Goal: Navigation & Orientation: Go to known website

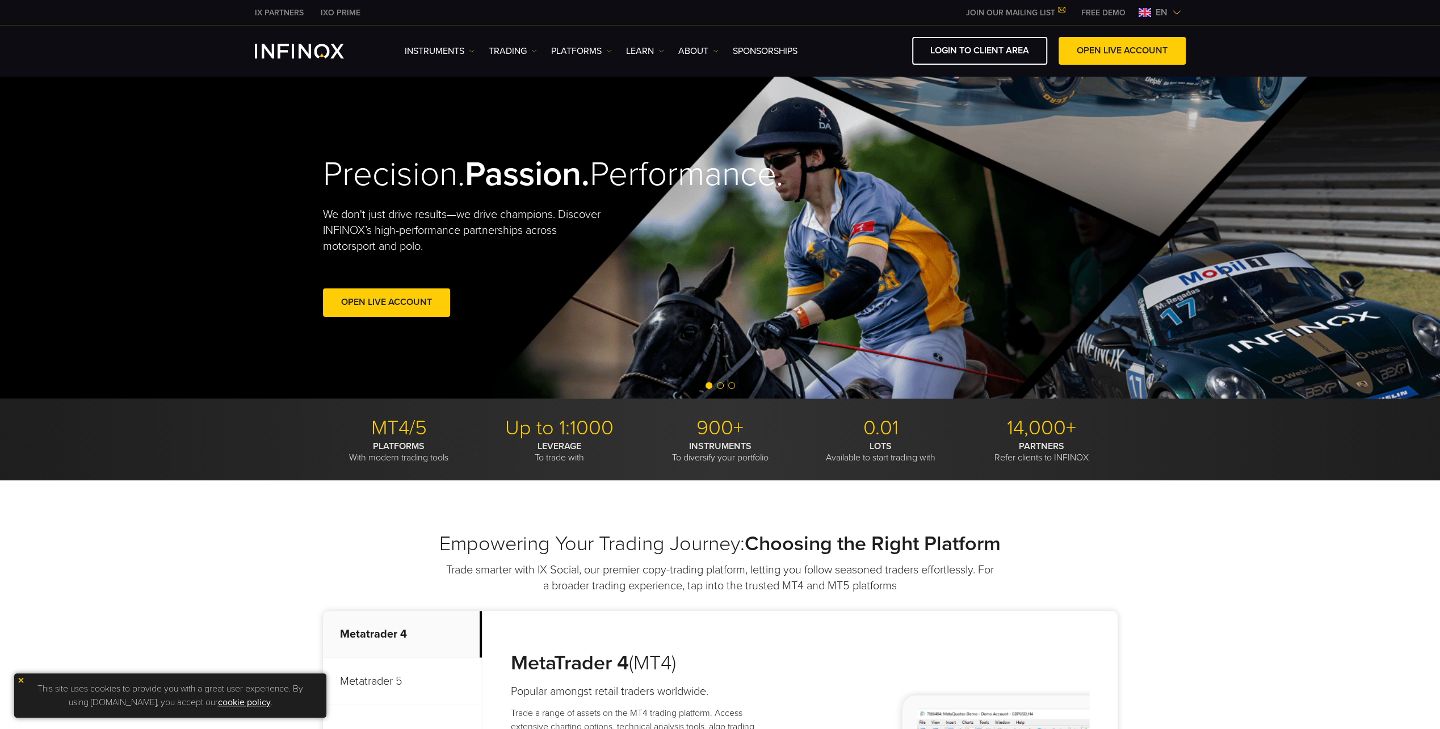
click at [1154, 10] on span "en" at bounding box center [1161, 13] width 21 height 14
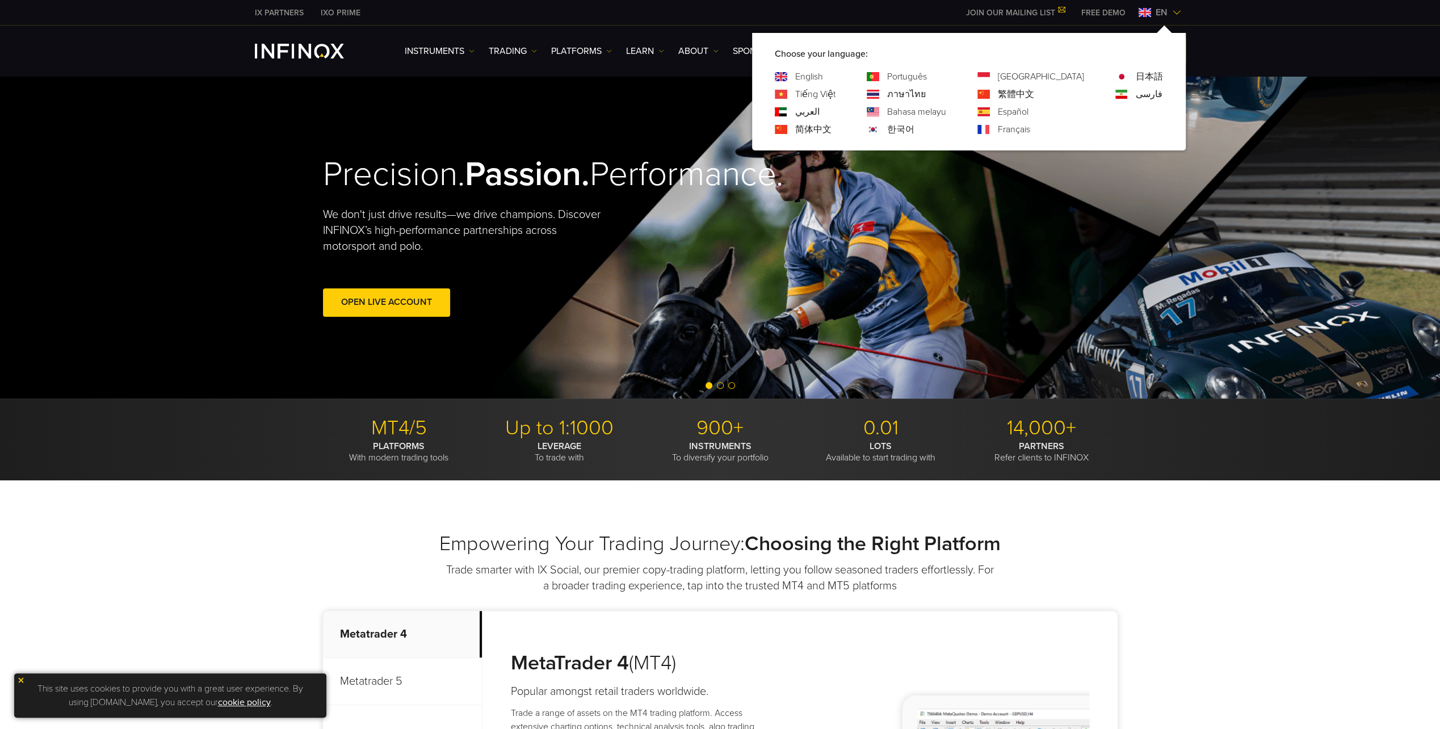
click at [914, 132] on link "한국어" at bounding box center [900, 130] width 27 height 14
